Goal: Information Seeking & Learning: Learn about a topic

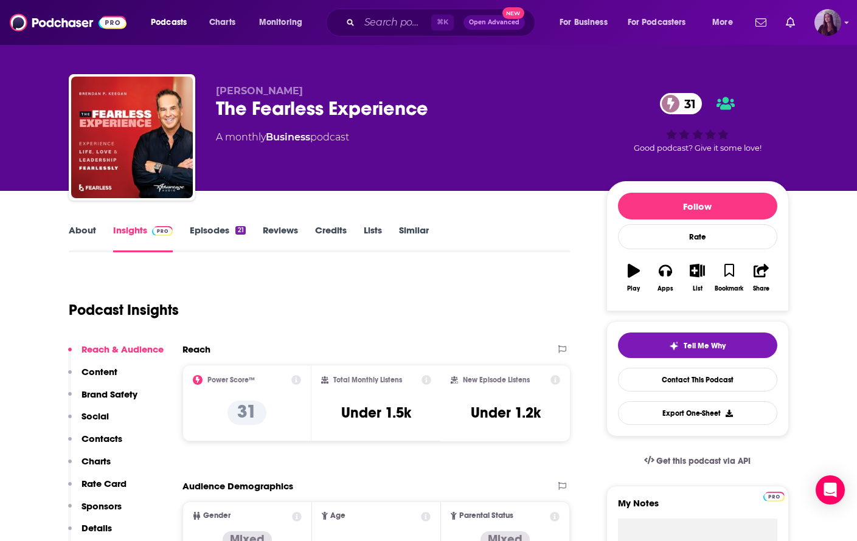
click at [837, 26] on img "Logged in as bnmartinn" at bounding box center [827, 22] width 27 height 27
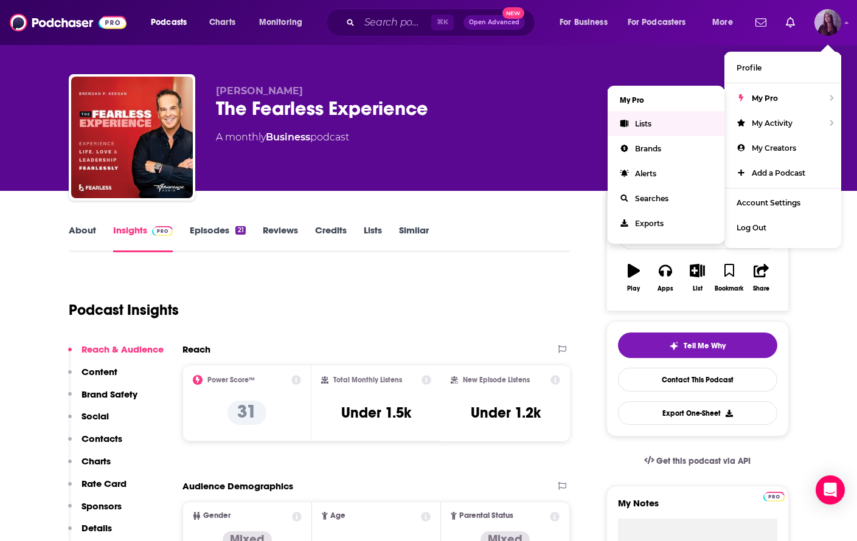
click at [656, 123] on link "Lists" at bounding box center [666, 123] width 117 height 25
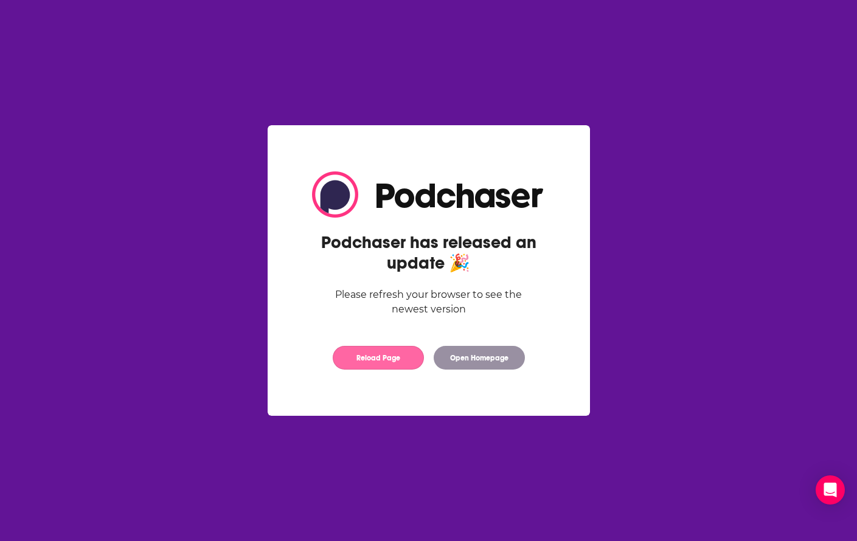
click at [356, 358] on button "Reload Page" at bounding box center [378, 358] width 91 height 24
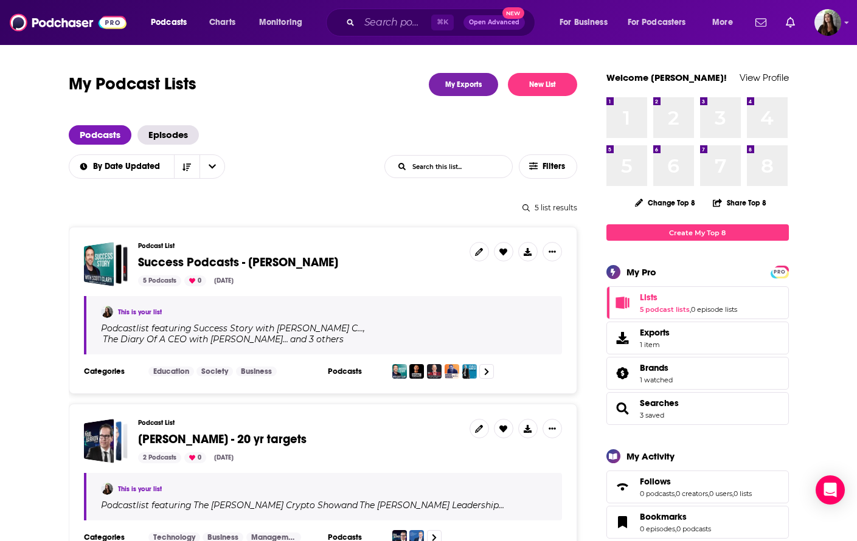
click at [357, 28] on div "⌘ K Open Advanced New" at bounding box center [430, 23] width 209 height 28
click at [379, 28] on input "Search podcasts, credits, & more..." at bounding box center [395, 22] width 72 height 19
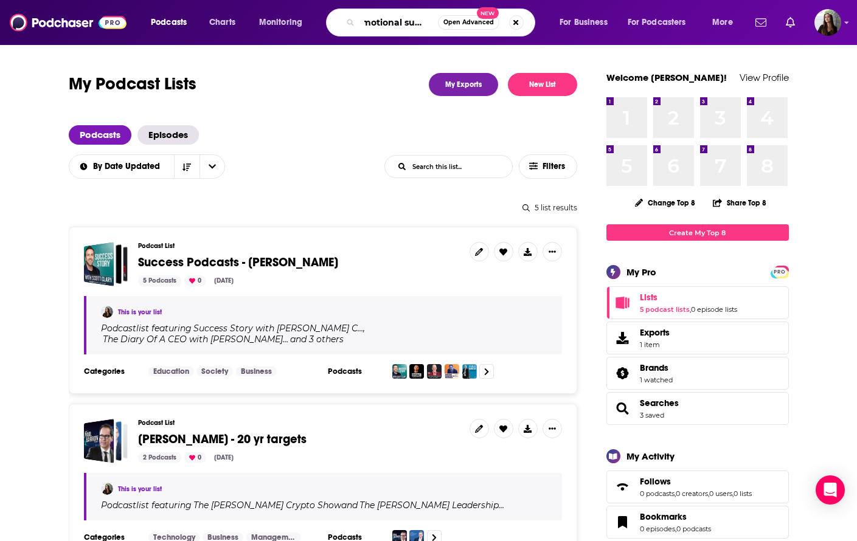
type input "emotional support"
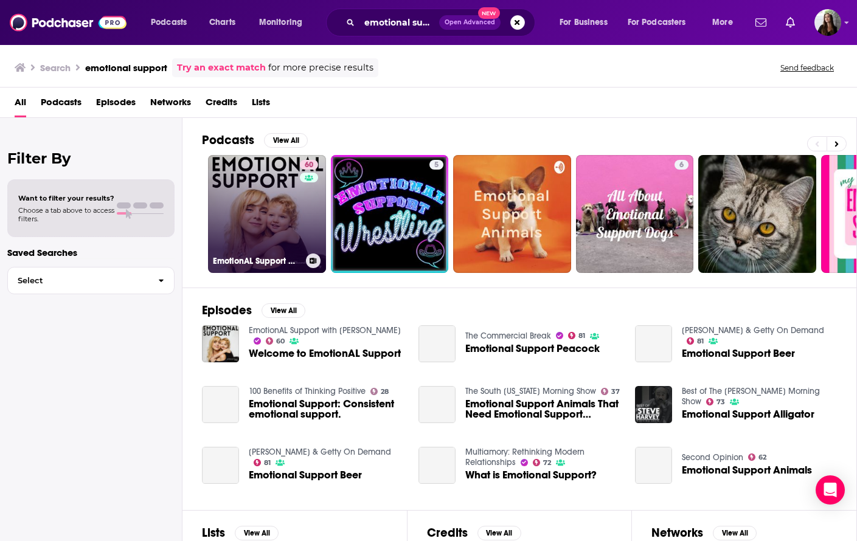
click at [273, 204] on link "60 EmotionAL Support with [PERSON_NAME]" at bounding box center [267, 214] width 118 height 118
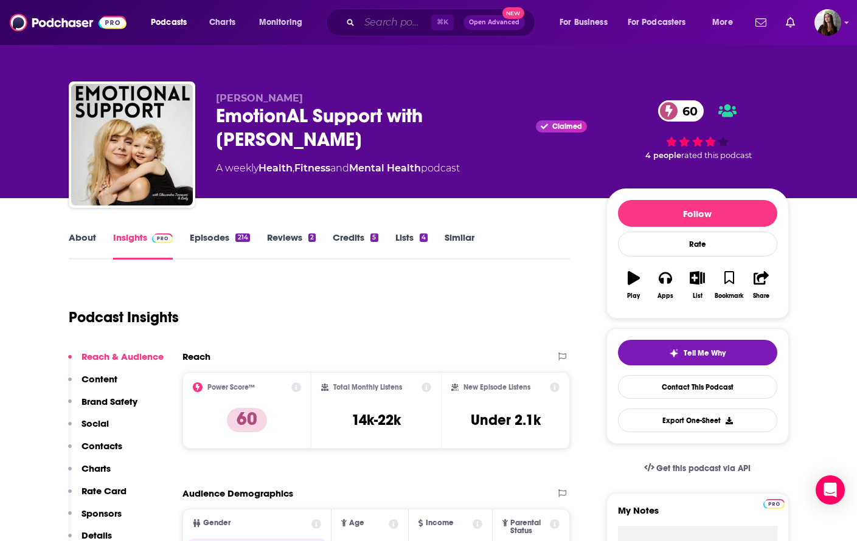
click at [375, 21] on input "Search podcasts, credits, & more..." at bounding box center [395, 22] width 72 height 19
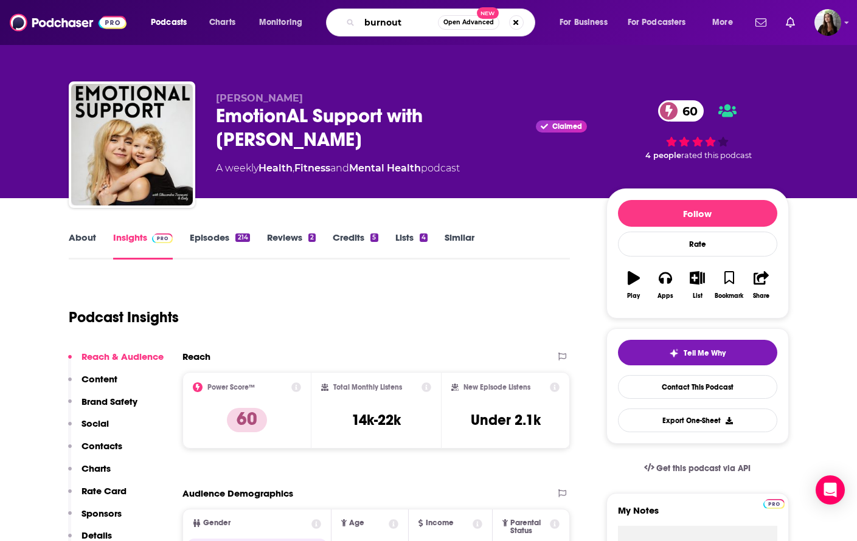
type input "burnouts"
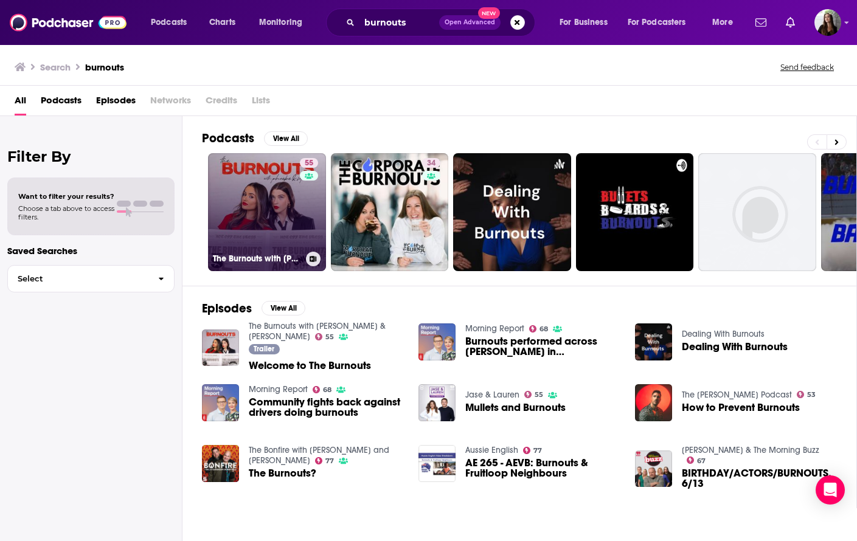
click at [269, 213] on link "55 The Burnouts with [PERSON_NAME] & [PERSON_NAME]" at bounding box center [267, 212] width 118 height 118
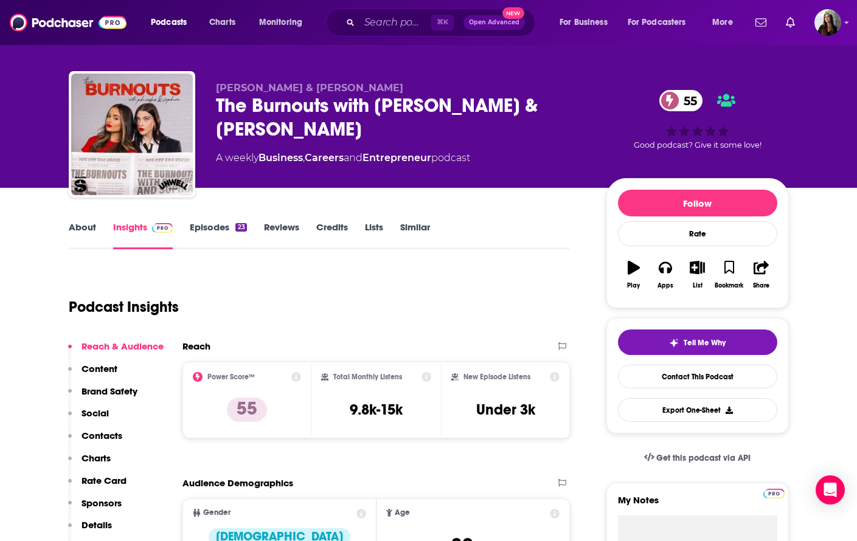
scroll to position [12, 0]
